Goal: Find specific page/section: Find specific page/section

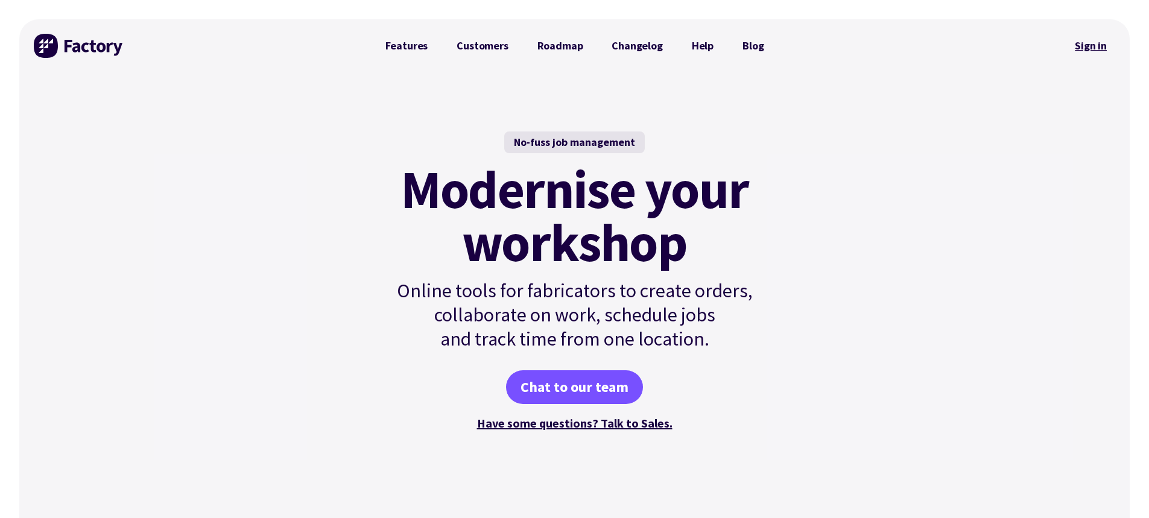
click at [1091, 48] on link "Sign in" at bounding box center [1090, 46] width 49 height 28
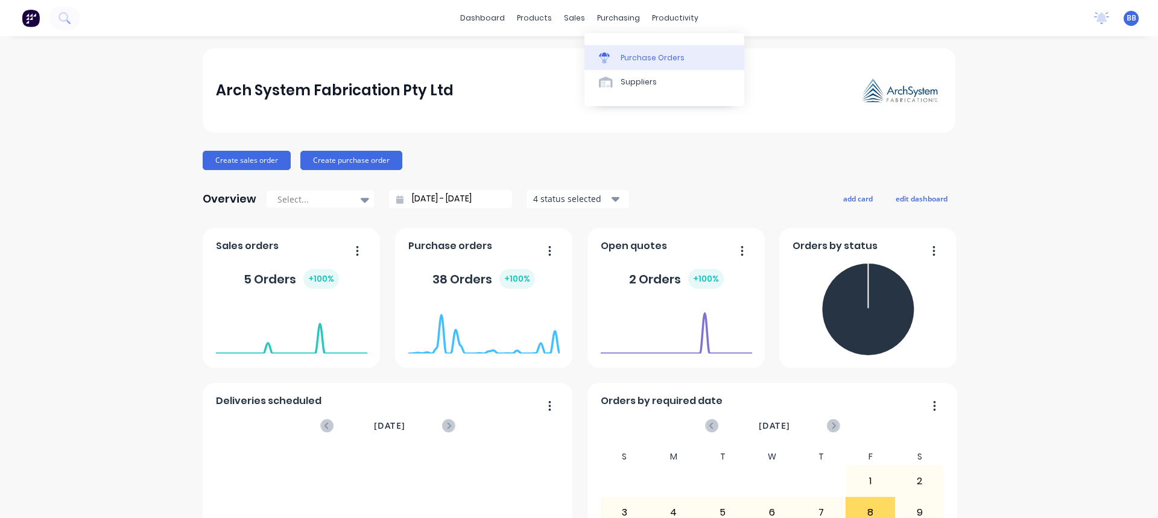
click at [621, 61] on div "Purchase Orders" at bounding box center [652, 57] width 64 height 11
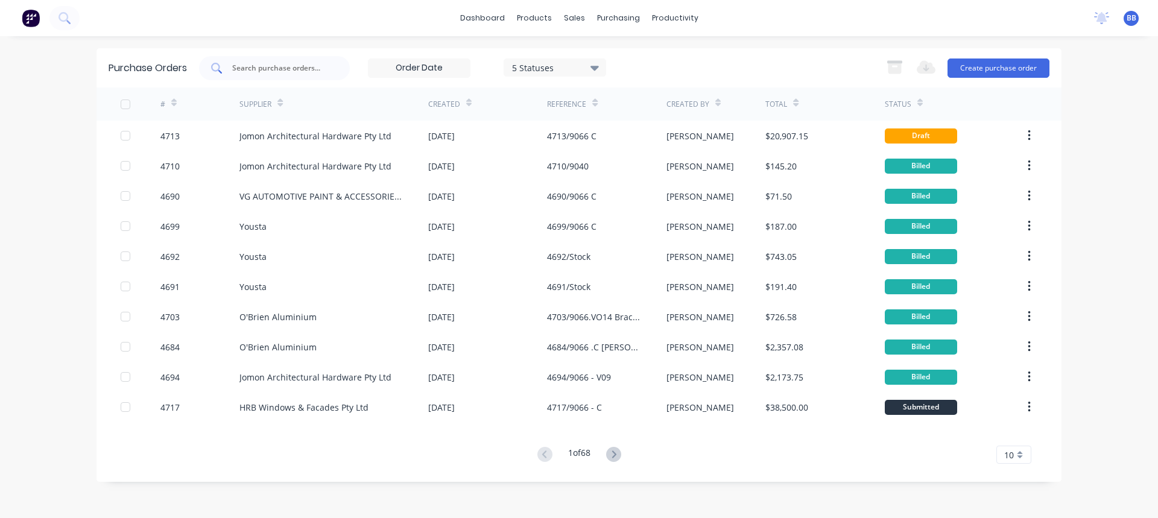
click at [293, 71] on input "text" at bounding box center [281, 68] width 100 height 12
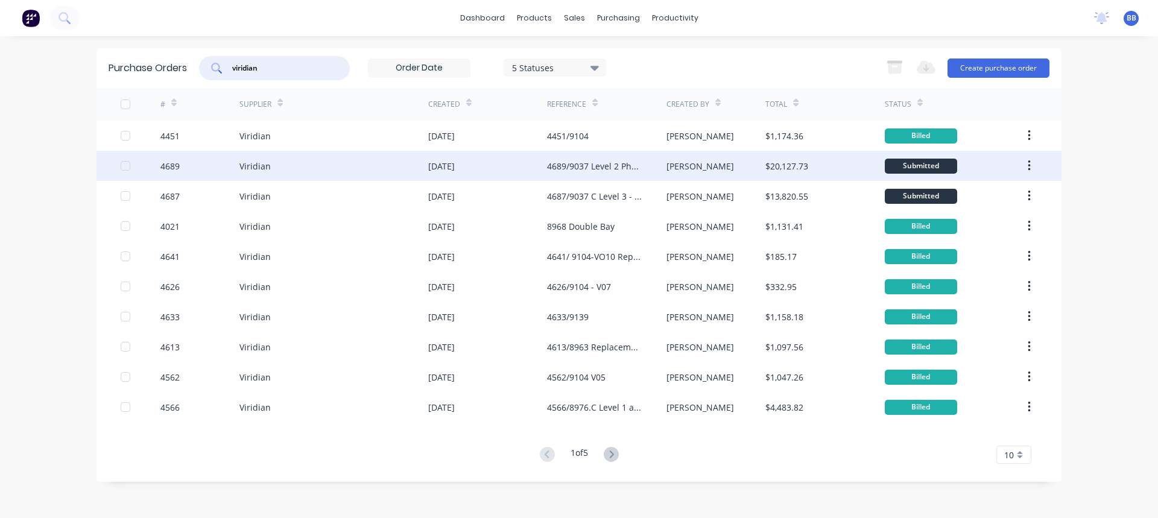
type input "viridian"
click at [388, 168] on div "Viridian" at bounding box center [333, 166] width 189 height 30
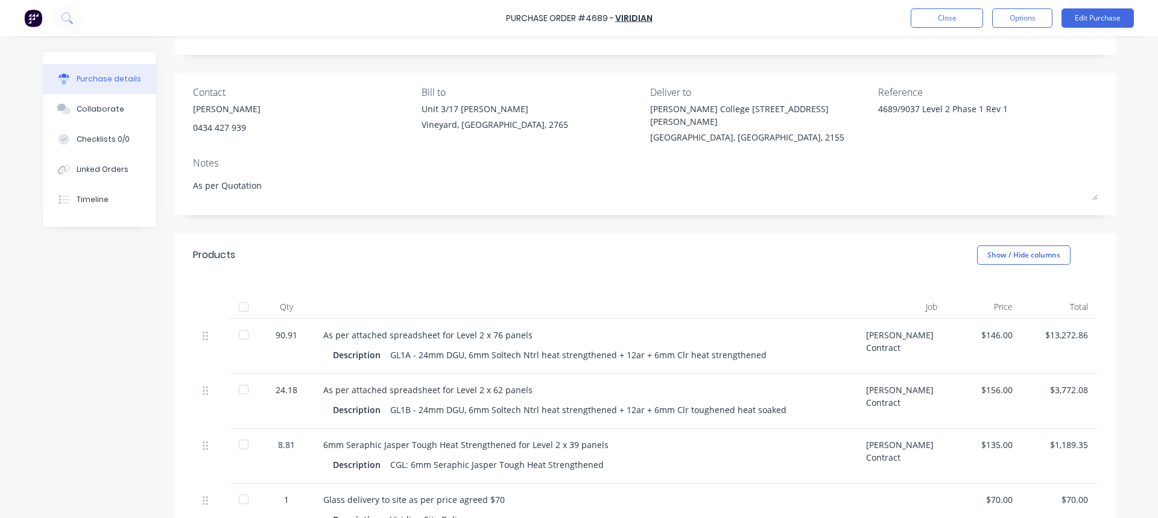
scroll to position [181, 0]
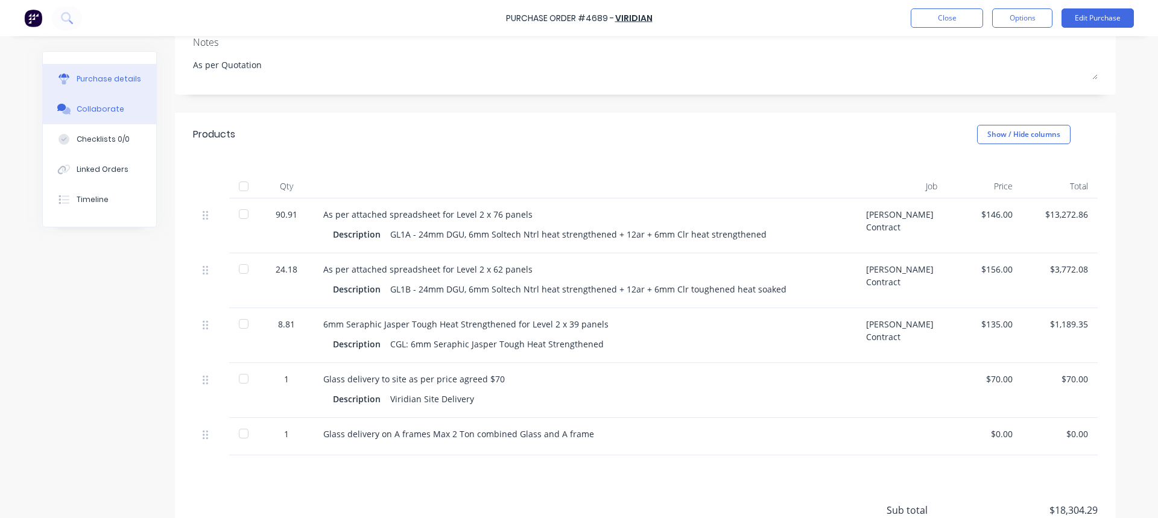
click at [96, 109] on div "Collaborate" at bounding box center [101, 109] width 48 height 11
